Goal: Task Accomplishment & Management: Use online tool/utility

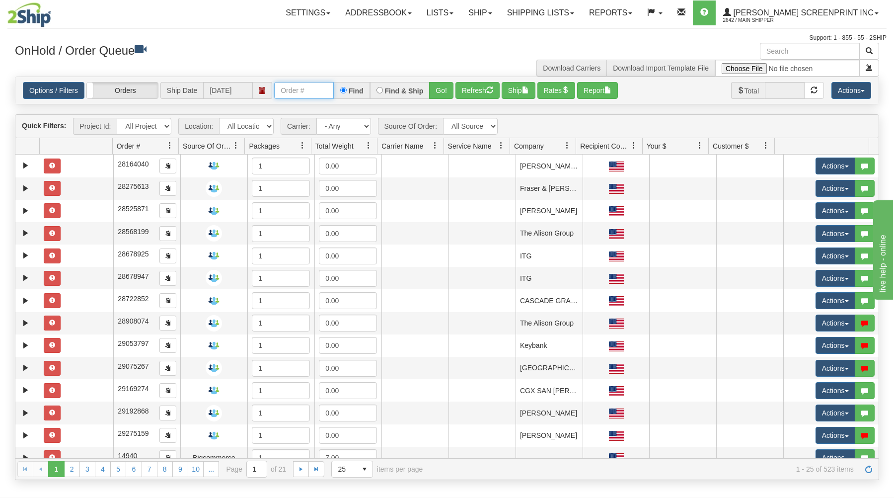
click at [315, 89] on input "text" at bounding box center [304, 90] width 60 height 17
type input "31692156"
click at [447, 87] on button "Go!" at bounding box center [441, 90] width 24 height 17
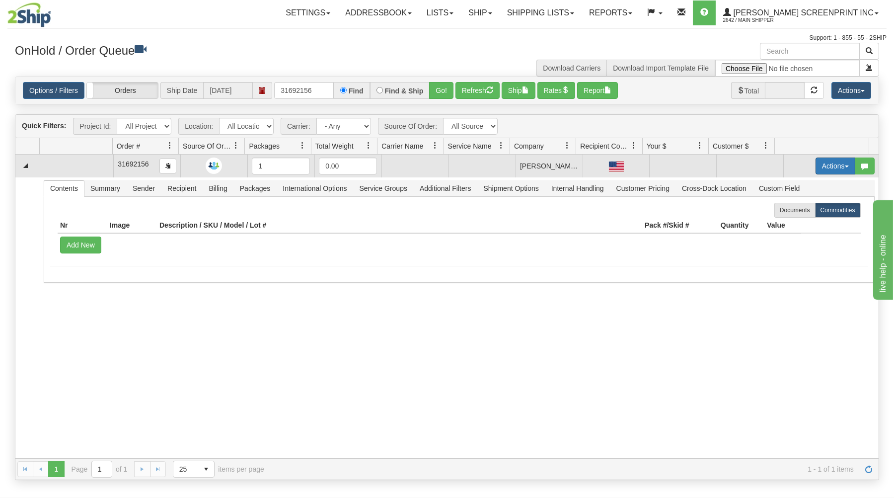
click at [822, 162] on button "Actions" at bounding box center [835, 165] width 40 height 17
click at [792, 185] on span "Open" at bounding box center [797, 185] width 24 height 8
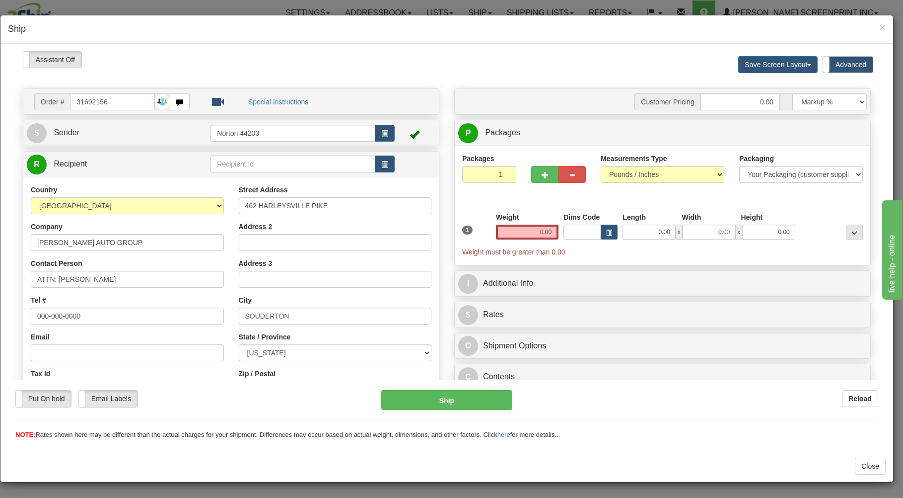
type input "6.90"
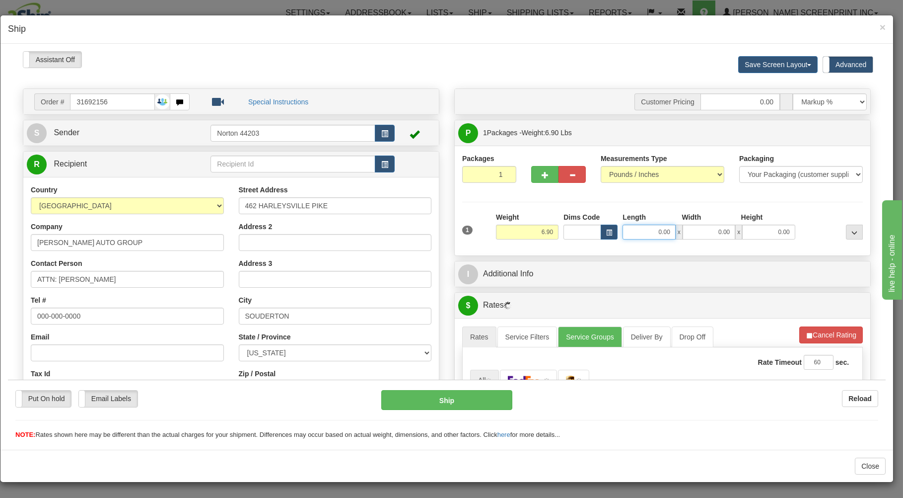
click at [647, 235] on input "0.00" at bounding box center [649, 231] width 53 height 15
type input "7.00"
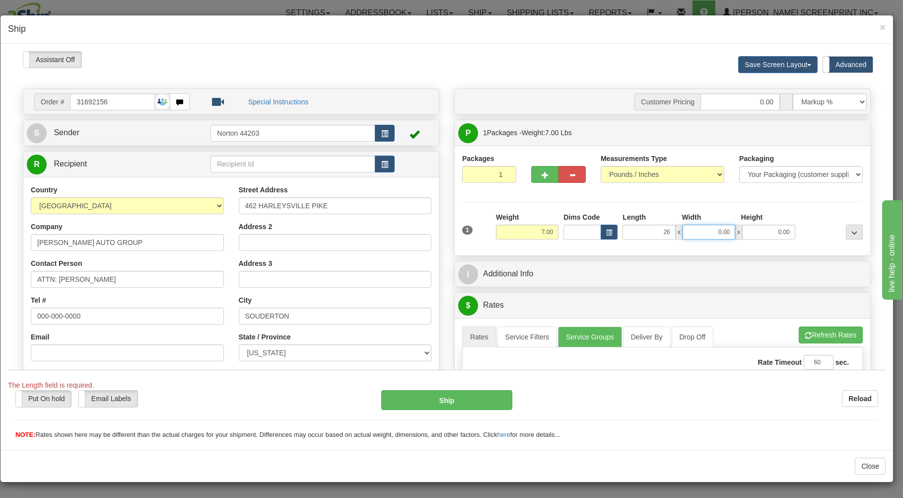
type input "26.00"
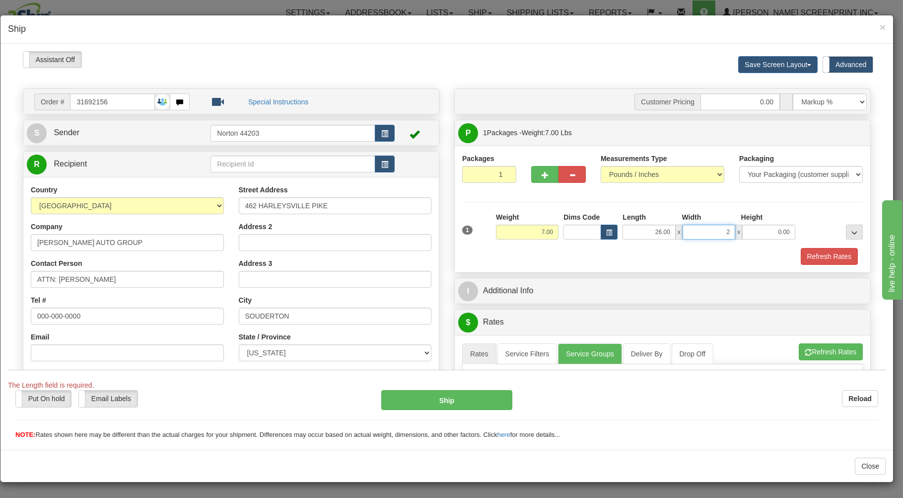
type input "20"
type input "6.90"
type input "20.00"
type input "11.00"
click at [381, 130] on span "button" at bounding box center [384, 133] width 7 height 6
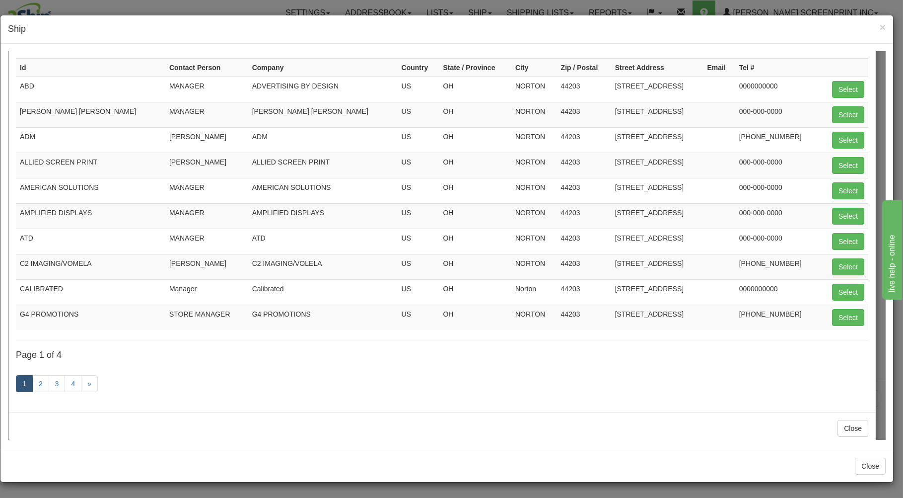
scroll to position [93, 0]
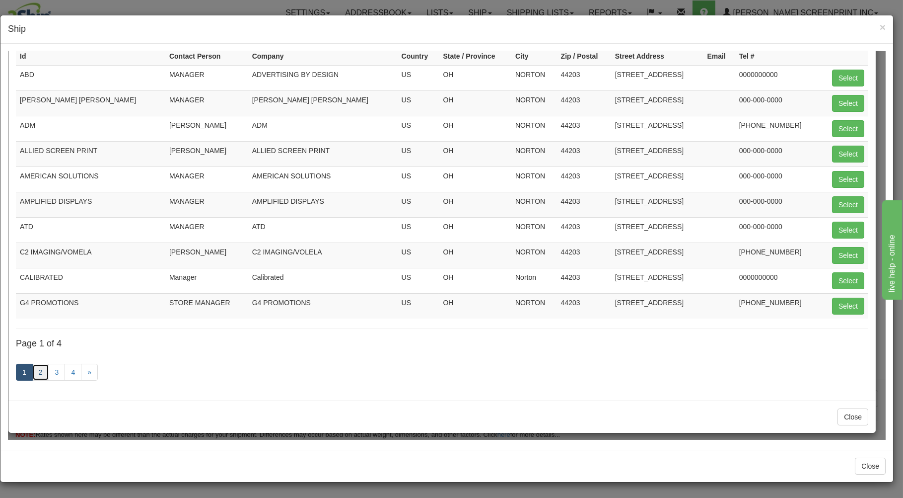
click at [37, 370] on link "2" at bounding box center [40, 371] width 17 height 17
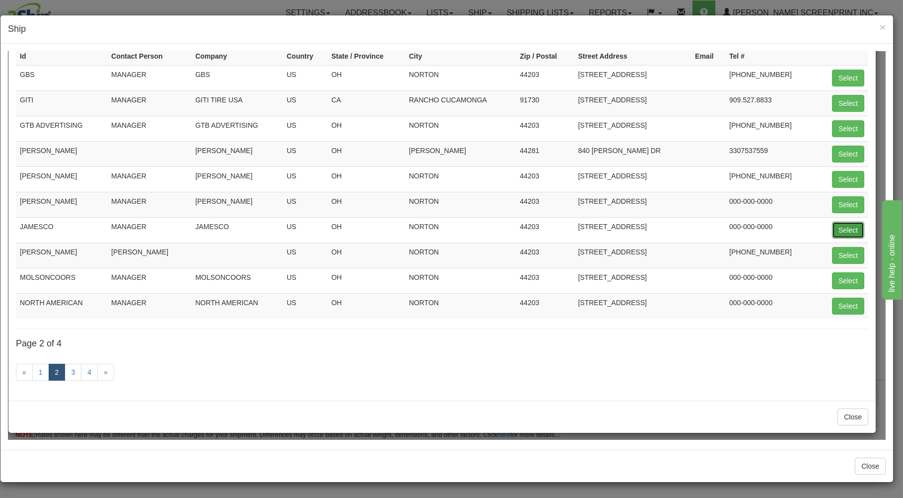
click at [836, 223] on button "Select" at bounding box center [848, 229] width 32 height 17
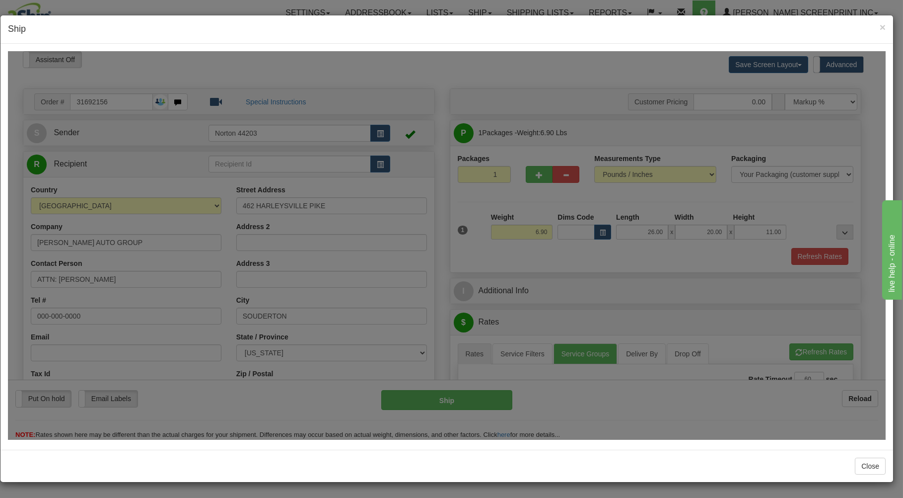
type input "JAMESCO"
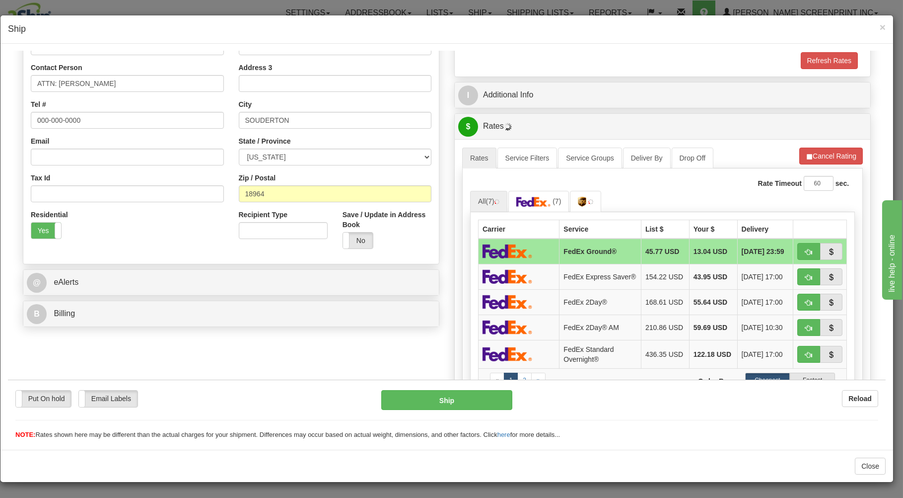
scroll to position [206, 0]
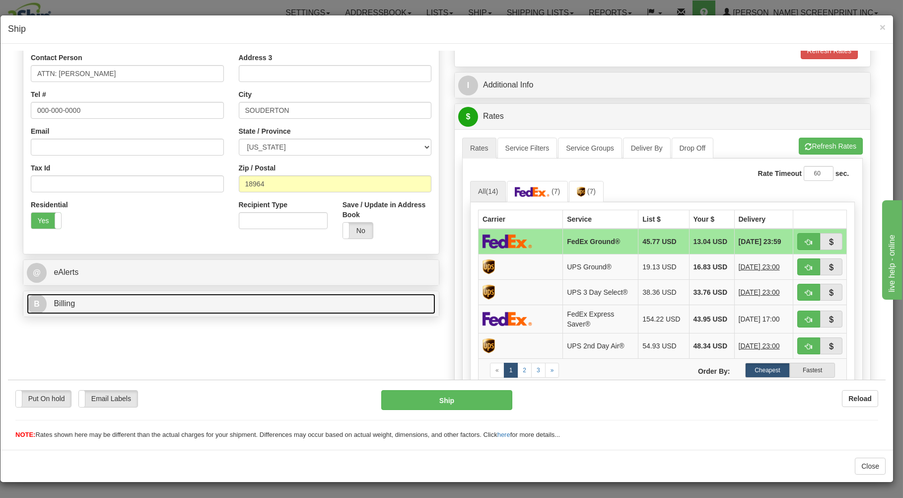
click at [183, 299] on link "B Billing" at bounding box center [231, 303] width 409 height 20
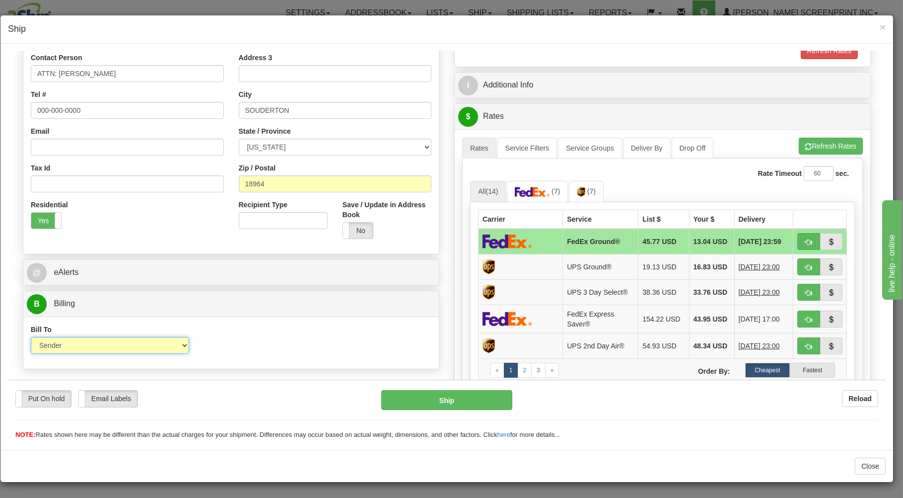
click at [31, 336] on select "Sender Recipient Third Party Collect" at bounding box center [110, 344] width 158 height 17
select select "3"
click option "Third Party" at bounding box center [8, 51] width 0 height 0
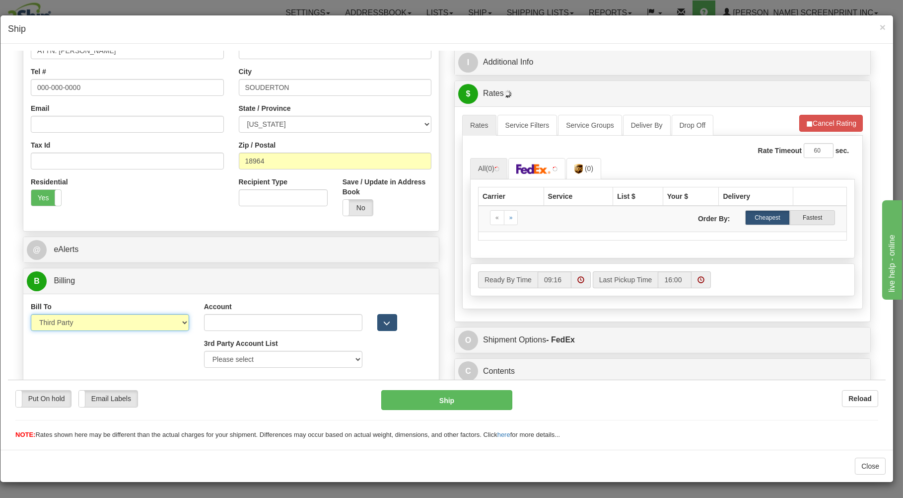
scroll to position [231, 0]
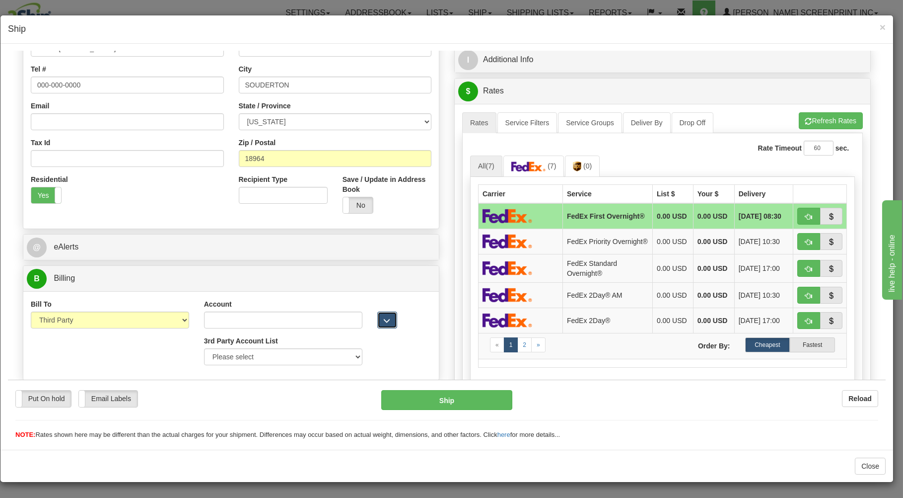
click at [377, 321] on button "button" at bounding box center [387, 319] width 20 height 17
click at [384, 322] on span "button" at bounding box center [387, 320] width 7 height 6
click at [296, 321] on input "Account" at bounding box center [283, 319] width 158 height 17
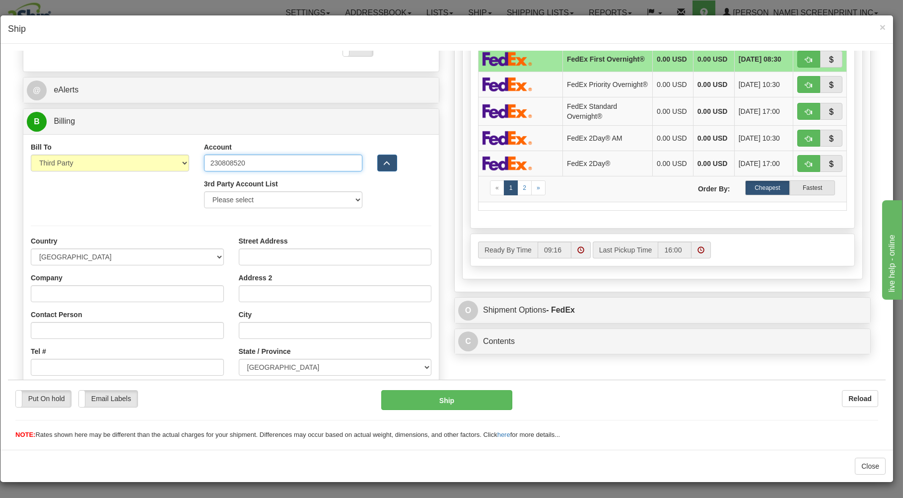
scroll to position [391, 0]
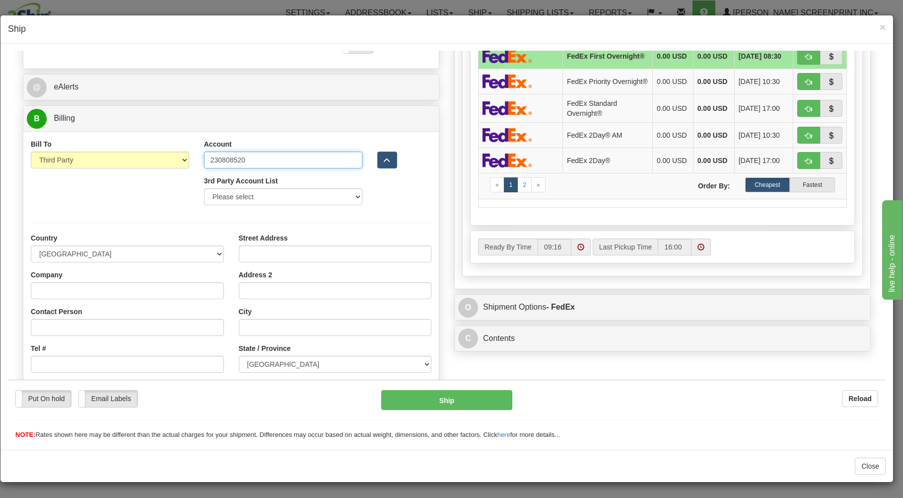
type input "230808520"
click at [277, 259] on input "Street Address" at bounding box center [335, 253] width 193 height 17
type input "PO BOX 13207"
click at [252, 328] on input "City" at bounding box center [335, 326] width 193 height 17
type input "AKRON"
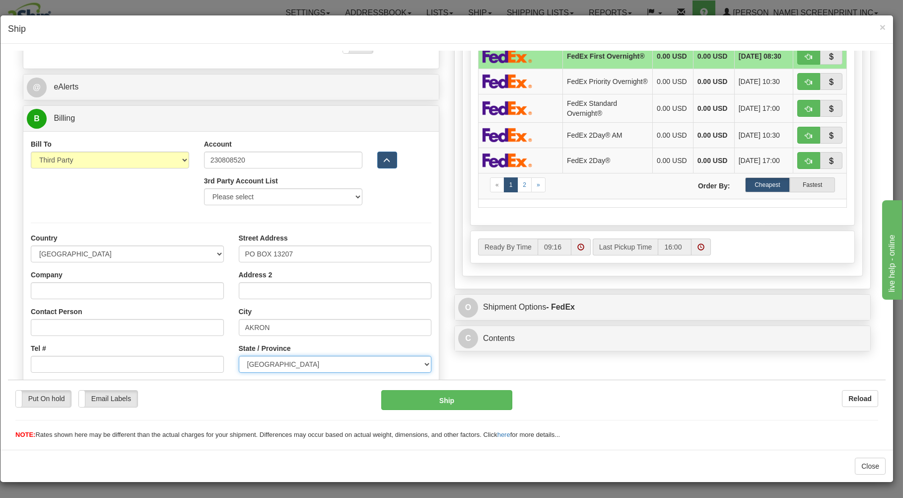
click at [239, 355] on select "[GEOGRAPHIC_DATA] [GEOGRAPHIC_DATA] [GEOGRAPHIC_DATA] [GEOGRAPHIC_DATA] [GEOGRA…" at bounding box center [335, 363] width 193 height 17
click at [31, 245] on select "[GEOGRAPHIC_DATA] [GEOGRAPHIC_DATA] [GEOGRAPHIC_DATA] [GEOGRAPHIC_DATA] [US_STA…" at bounding box center [127, 253] width 193 height 17
select select "US"
click option "[GEOGRAPHIC_DATA]" at bounding box center [8, 51] width 0 height 0
click at [239, 355] on select "[US_STATE] [US_STATE] [US_STATE] [US_STATE] Armed Forces America Armed Forces E…" at bounding box center [335, 363] width 193 height 17
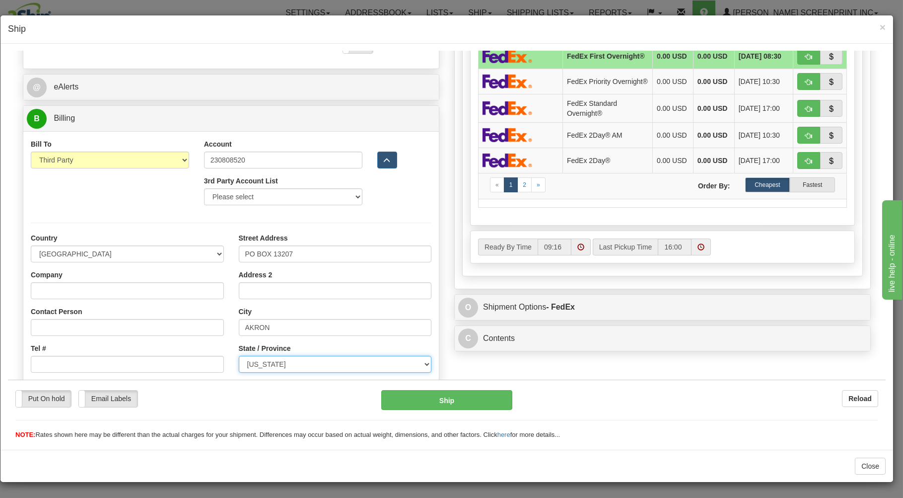
select select "OH"
click option "[US_STATE]" at bounding box center [8, 51] width 0 height 0
click at [153, 292] on input "Company" at bounding box center [127, 290] width 193 height 17
type input "JAMESCO"
click at [131, 320] on input "Contact Person" at bounding box center [127, 326] width 193 height 17
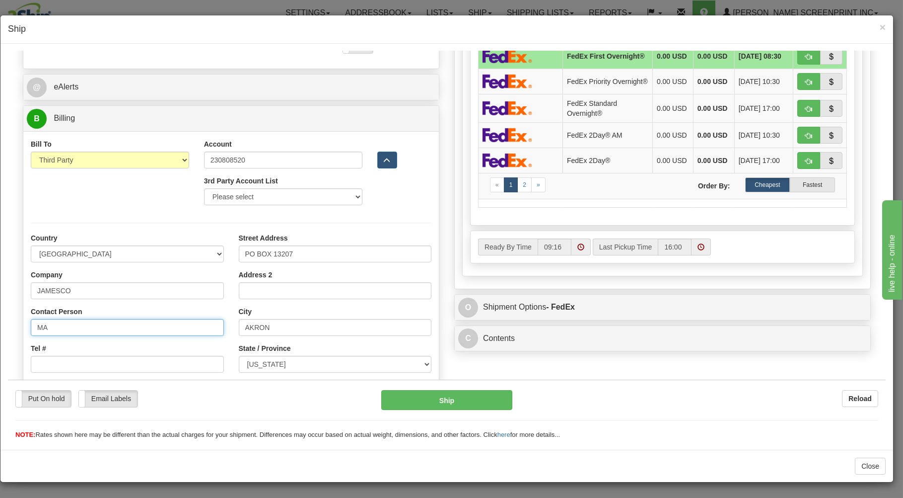
type input "M"
type input "[PERSON_NAME]"
click at [134, 364] on input "Tel #" at bounding box center [127, 363] width 193 height 17
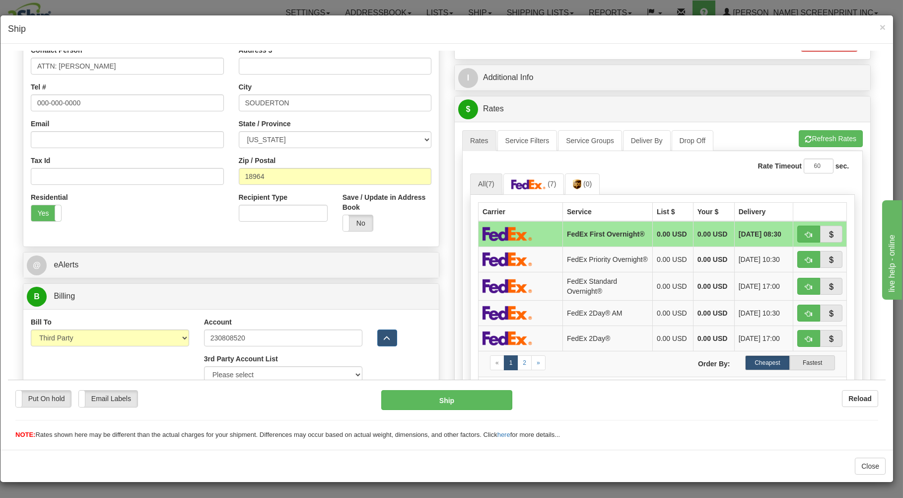
scroll to position [188, 0]
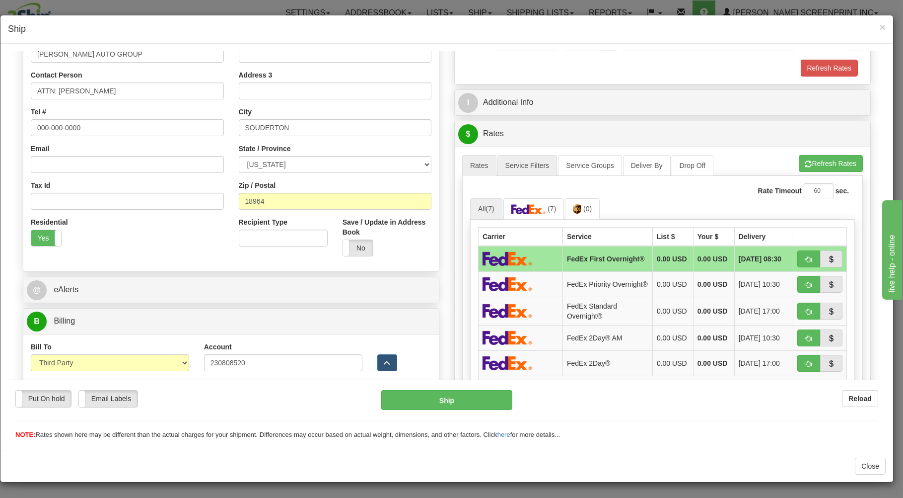
type input "000-000-0000"
click at [510, 164] on link "Service Filters" at bounding box center [528, 164] width 60 height 21
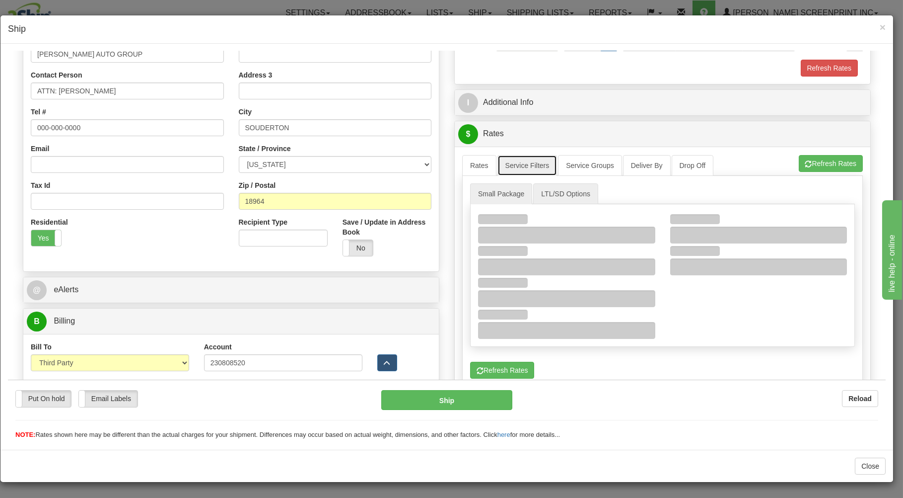
scroll to position [241, 0]
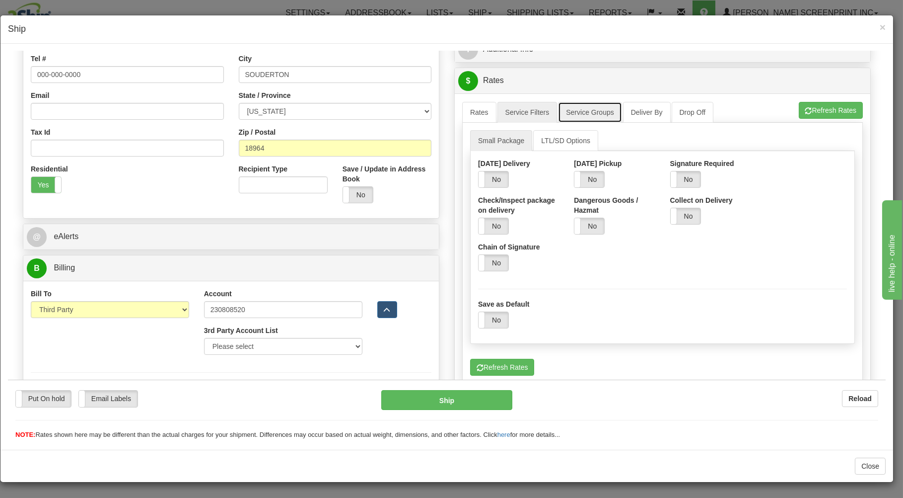
click at [595, 113] on link "Service Groups" at bounding box center [590, 111] width 64 height 21
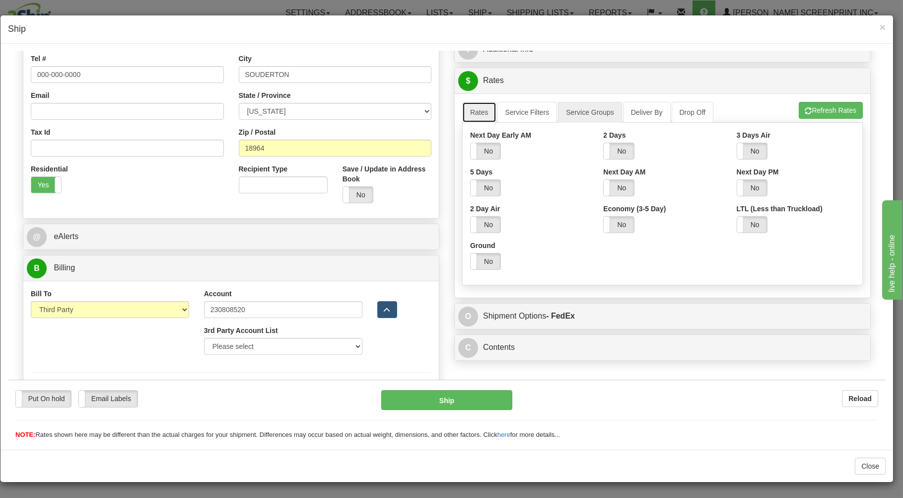
click at [475, 114] on link "Rates" at bounding box center [479, 111] width 34 height 21
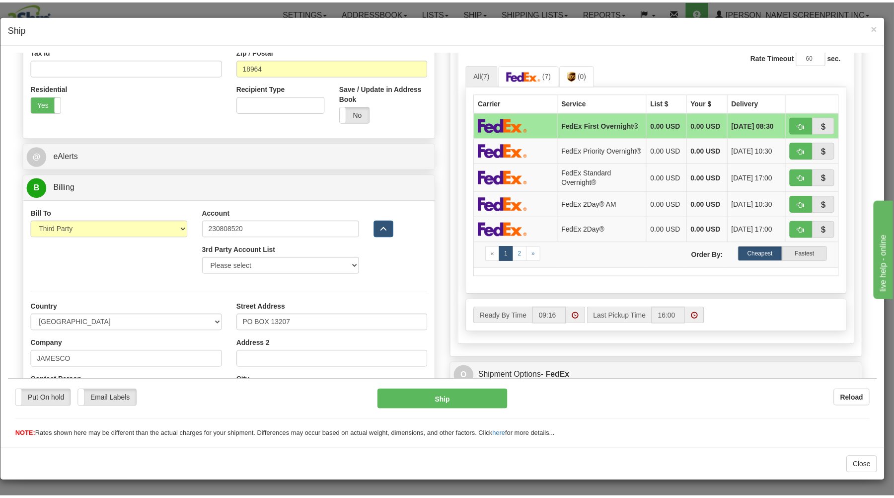
scroll to position [348, 0]
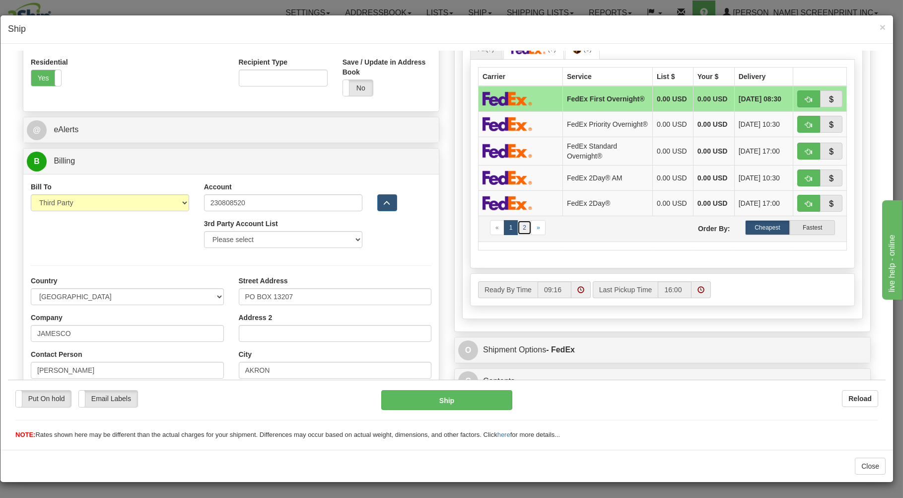
click at [517, 234] on link "2" at bounding box center [524, 226] width 14 height 15
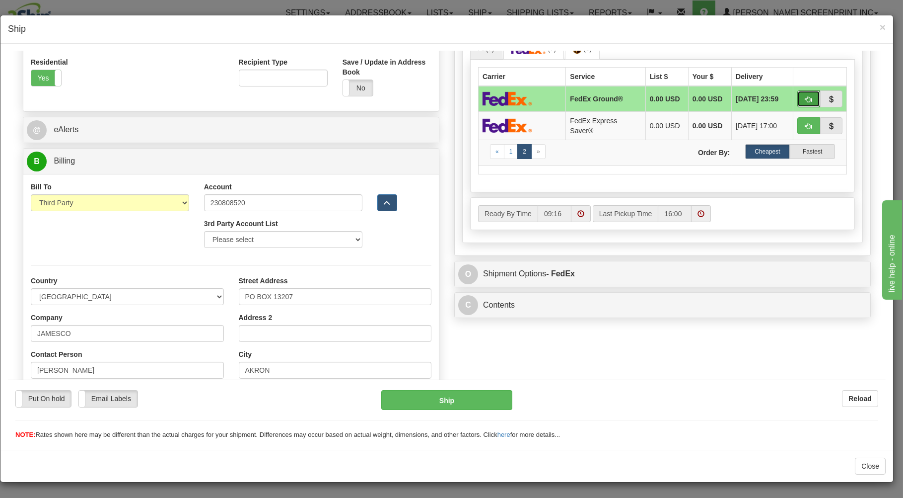
click at [805, 96] on span "button" at bounding box center [808, 99] width 7 height 6
type input "92"
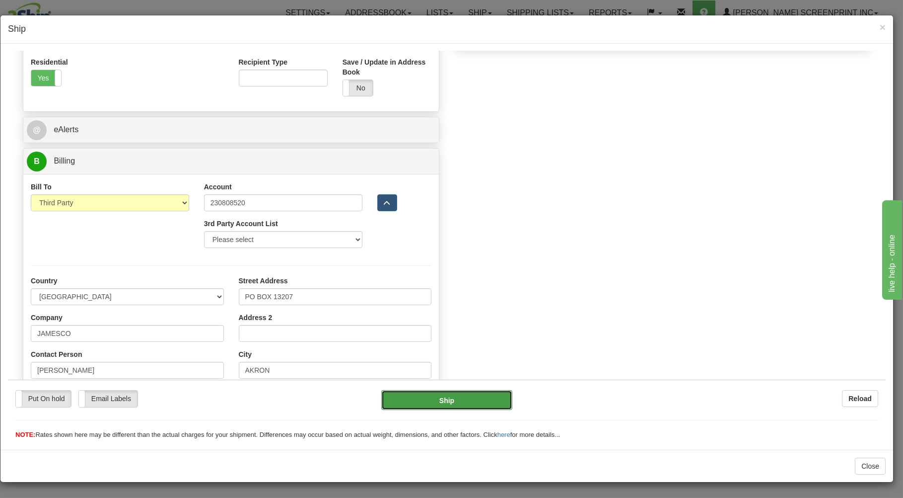
click at [440, 398] on button "Ship" at bounding box center [447, 399] width 132 height 20
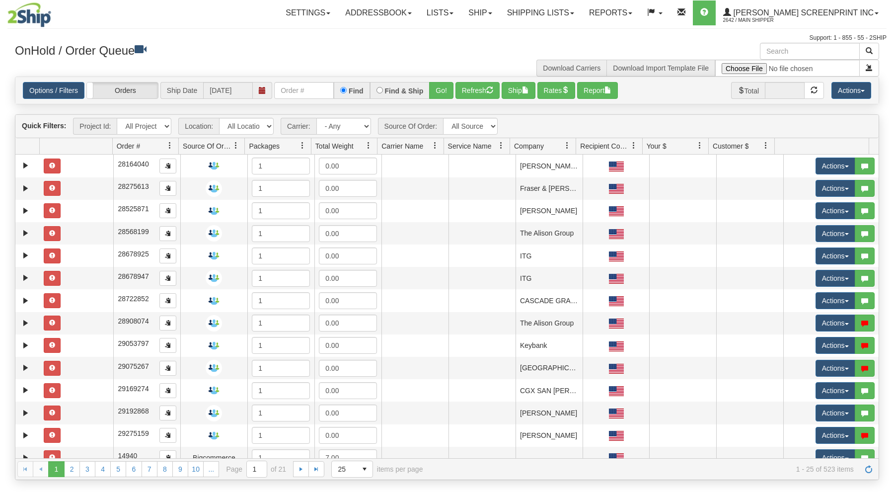
click at [297, 37] on div "Support: 1 - 855 - 55 - 2SHIP" at bounding box center [446, 38] width 879 height 8
